Goal: Check status

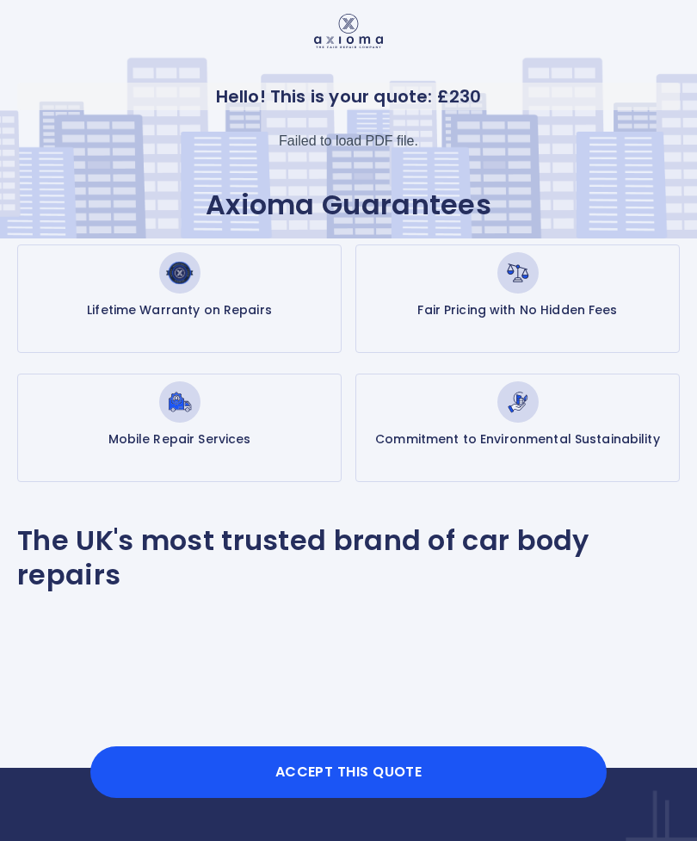
click at [357, 134] on div "Failed to load PDF file." at bounding box center [348, 141] width 139 height 21
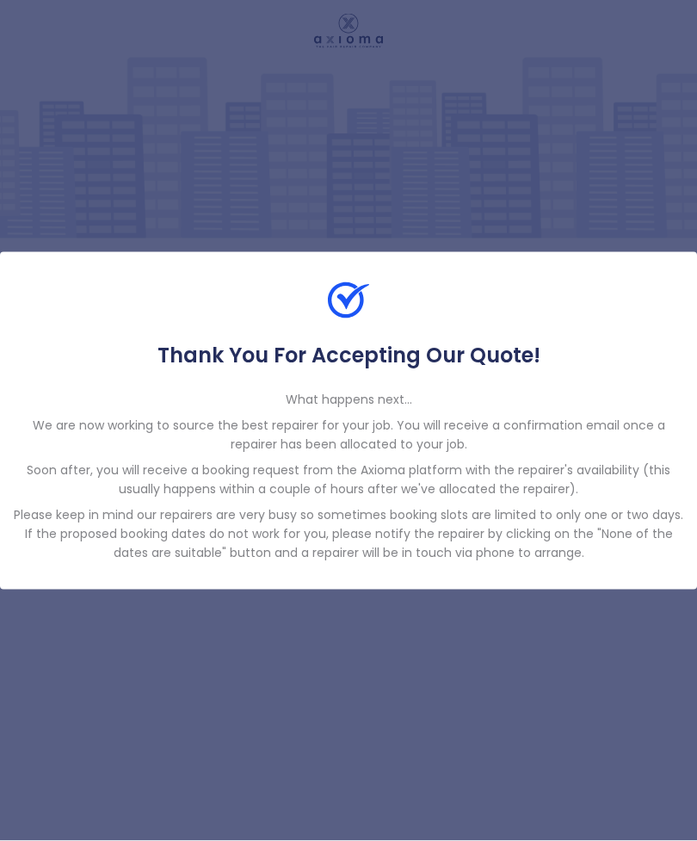
scroll to position [5, 0]
